Goal: Navigation & Orientation: Find specific page/section

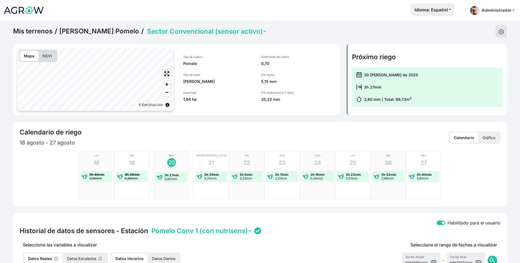
scroll to position [247, 0]
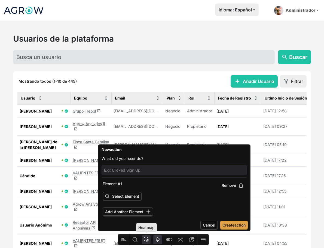
click at [147, 239] on icon "Heatmap" at bounding box center [145, 239] width 5 height 5
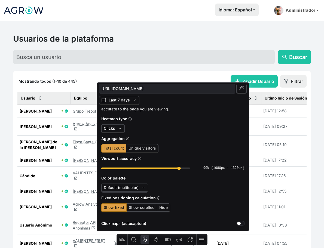
click at [83, 144] on link "Finca Santa Catalina launch" at bounding box center [91, 145] width 36 height 10
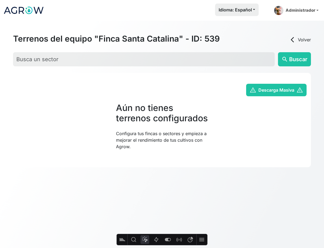
type input "https://app.agrowanalytics.com/manage-team/539"
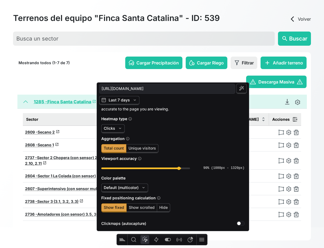
scroll to position [25, 0]
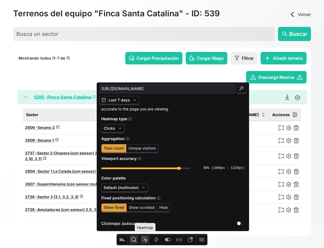
click at [136, 241] on icon "Inspect" at bounding box center [133, 239] width 7 height 7
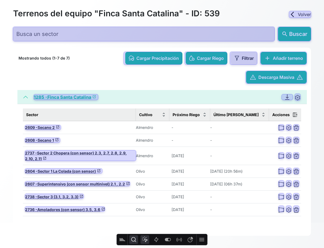
click at [144, 240] on icon "Heatmap" at bounding box center [144, 239] width 7 height 7
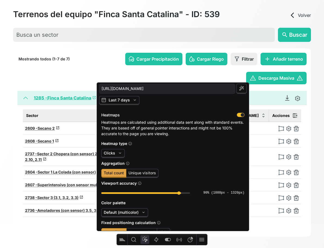
scroll to position [24, 0]
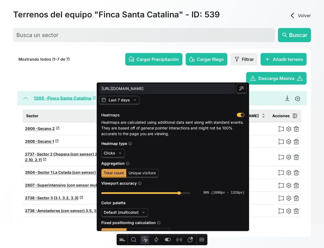
click at [127, 99] on span "Last 7 days" at bounding box center [119, 100] width 21 height 5
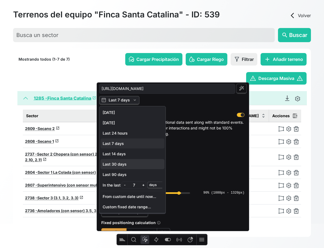
click at [134, 162] on span "Last 30 days" at bounding box center [133, 164] width 60 height 5
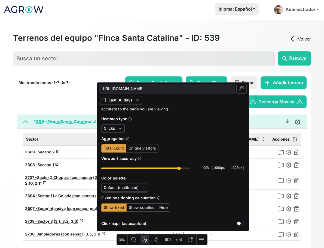
scroll to position [0, 0]
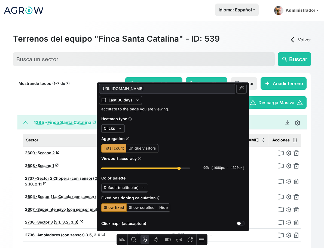
drag, startPoint x: 196, startPoint y: 88, endPoint x: 184, endPoint y: 90, distance: 12.0
click at [184, 90] on input "https://app.agrowanalytics.com/manage-team/539" at bounding box center [166, 88] width 131 height 7
type input "https://app.agrowanalytics.com/manage-team/*"
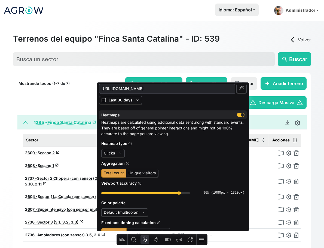
click at [238, 115] on div "button" at bounding box center [241, 115] width 8 height 4
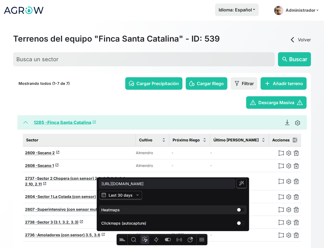
click at [239, 210] on div "button" at bounding box center [241, 210] width 8 height 4
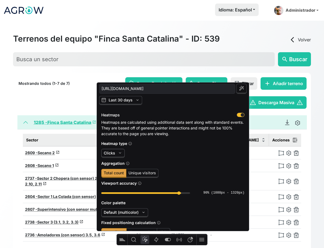
click at [121, 152] on icon "button" at bounding box center [119, 152] width 5 height 5
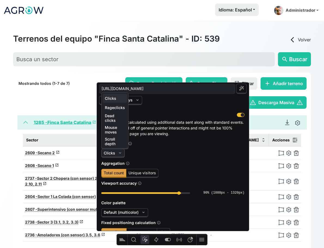
click at [121, 152] on icon "button" at bounding box center [119, 152] width 5 height 5
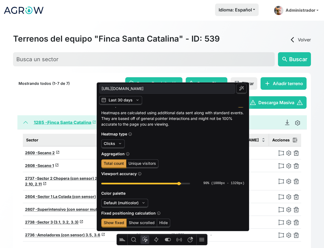
scroll to position [25, 0]
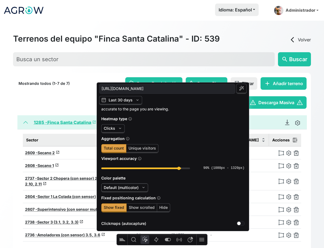
click at [131, 192] on span "Default (multicolor)" at bounding box center [124, 187] width 47 height 9
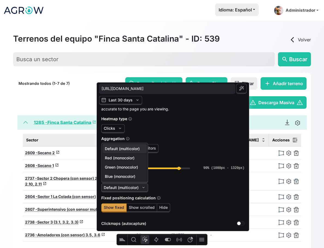
click at [131, 192] on span "Default (multicolor)" at bounding box center [124, 187] width 47 height 9
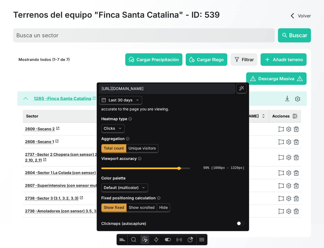
scroll to position [25, 0]
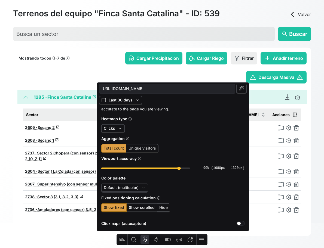
click at [141, 208] on span "Show scrolled" at bounding box center [142, 207] width 26 height 5
click at [170, 208] on div "Fixed positioning calculation Show fixed Show scrolled Hide" at bounding box center [172, 204] width 143 height 18
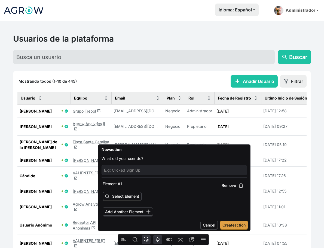
click at [146, 243] on button "Heatmap" at bounding box center [146, 239] width 9 height 9
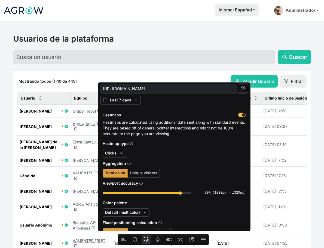
click at [242, 90] on icon "button" at bounding box center [242, 87] width 5 height 5
click at [240, 90] on span "button" at bounding box center [243, 89] width 10 height 10
drag, startPoint x: 204, startPoint y: 88, endPoint x: 202, endPoint y: 89, distance: 2.8
click at [202, 89] on input "https://app.agrowanalytics.com/manage-all-users" at bounding box center [168, 88] width 131 height 7
drag, startPoint x: 196, startPoint y: 90, endPoint x: 160, endPoint y: 90, distance: 36.7
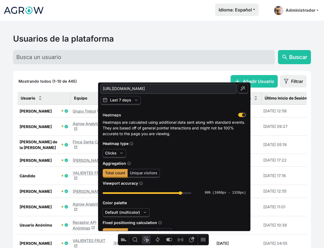
click at [160, 90] on input "https://app.agrowanalytics.com/manage-all-users" at bounding box center [168, 88] width 131 height 7
click at [245, 88] on icon "button" at bounding box center [242, 87] width 5 height 5
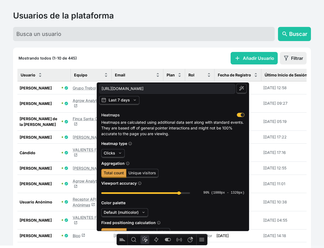
scroll to position [77, 0]
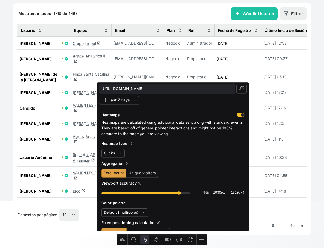
click at [78, 152] on link "Receptor API Anónimas launch" at bounding box center [85, 157] width 24 height 10
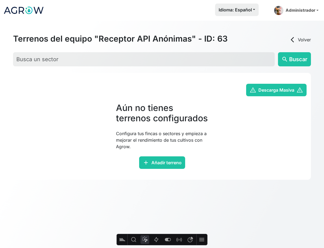
click at [302, 38] on link "arrow_back_ios Volver" at bounding box center [300, 39] width 22 height 7
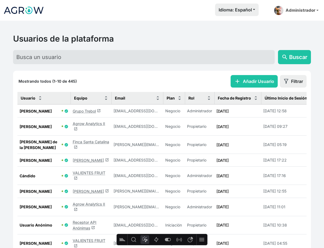
click at [87, 160] on link "Jorge Ramirez launch" at bounding box center [91, 160] width 36 height 5
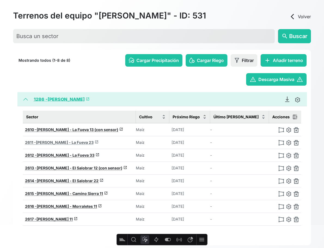
scroll to position [32, 0]
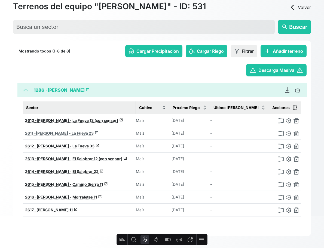
click at [77, 133] on span "Jorge Ramirez - La Fueva 23" at bounding box center [65, 133] width 58 height 5
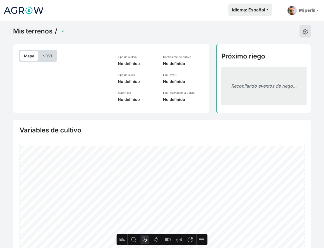
type input "https://app.agrowanalytics.com/sector-panel/2611"
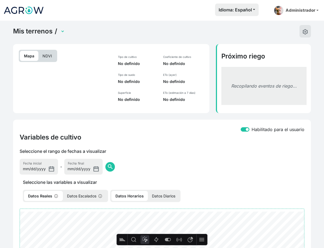
select select "2611"
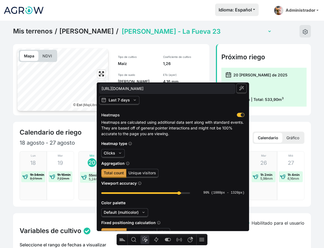
click at [245, 90] on span "button" at bounding box center [241, 89] width 10 height 10
drag, startPoint x: 213, startPoint y: 89, endPoint x: 182, endPoint y: 90, distance: 30.8
click at [182, 90] on input "https://app.agrowanalytics.com/sector-panel/*" at bounding box center [166, 88] width 131 height 7
drag, startPoint x: 181, startPoint y: 90, endPoint x: 186, endPoint y: 90, distance: 4.6
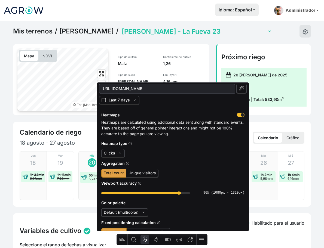
click at [186, 90] on input "https://app.agrowanalytics.com/sector-panel/*" at bounding box center [166, 88] width 131 height 7
click at [246, 91] on span "button" at bounding box center [241, 89] width 10 height 10
type input "https://app.agrowanalytics.com/sector-panel/*"
click at [141, 155] on div "Clicks" at bounding box center [172, 153] width 143 height 9
click at [107, 155] on span "Clicks" at bounding box center [109, 153] width 11 height 5
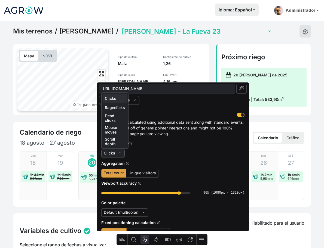
click at [107, 155] on span "Clicks" at bounding box center [109, 153] width 11 height 5
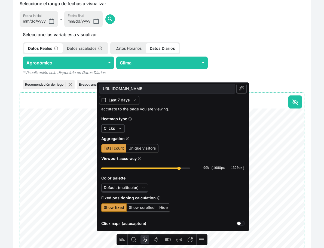
scroll to position [254, 0]
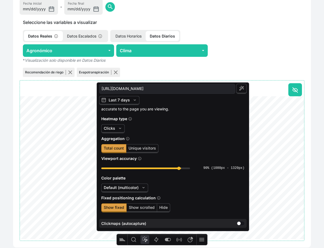
click at [238, 224] on div "button" at bounding box center [241, 223] width 8 height 4
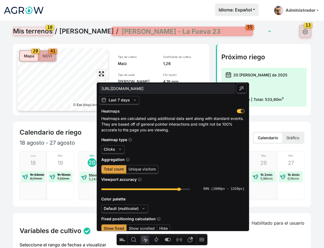
scroll to position [0, 0]
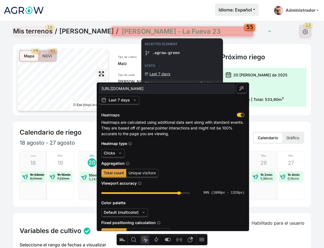
click at [169, 32] on div at bounding box center [182, 31] width 141 height 9
